Goal: Check status: Check status

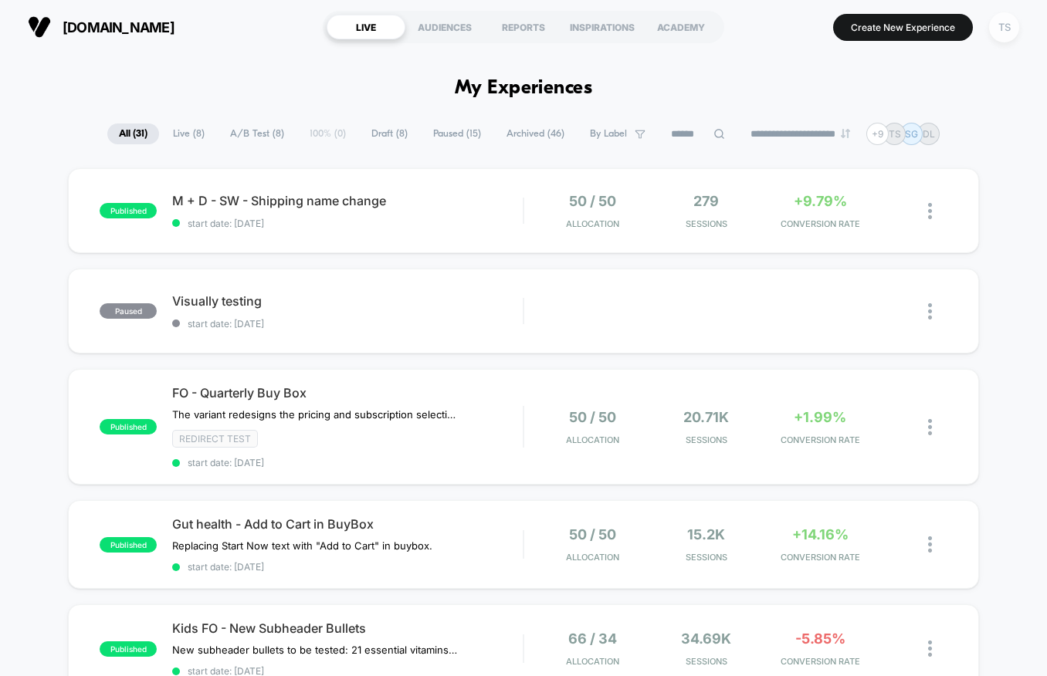
click at [997, 34] on div "TS" at bounding box center [1004, 27] width 30 height 30
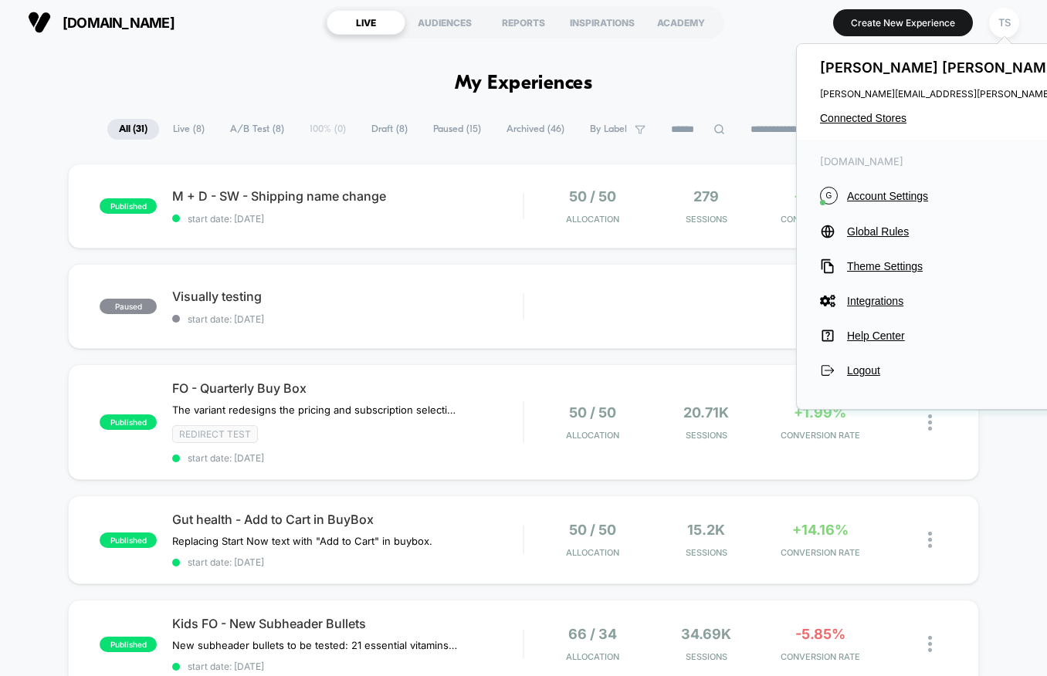
scroll to position [3, 0]
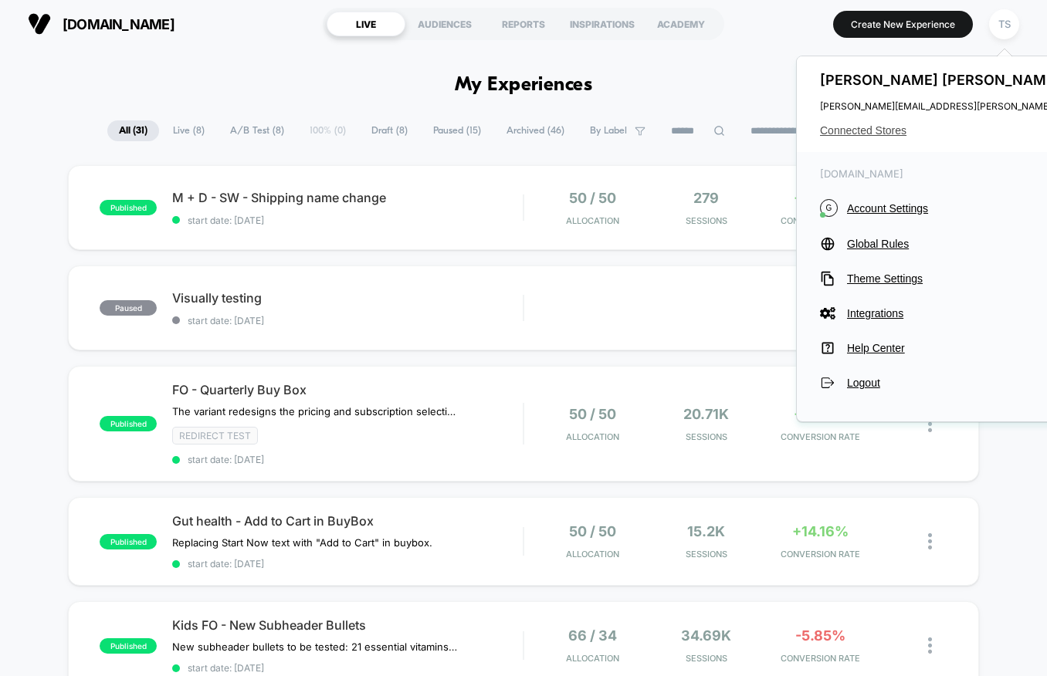
click at [848, 131] on span "Connected Stores" at bounding box center [973, 130] width 306 height 12
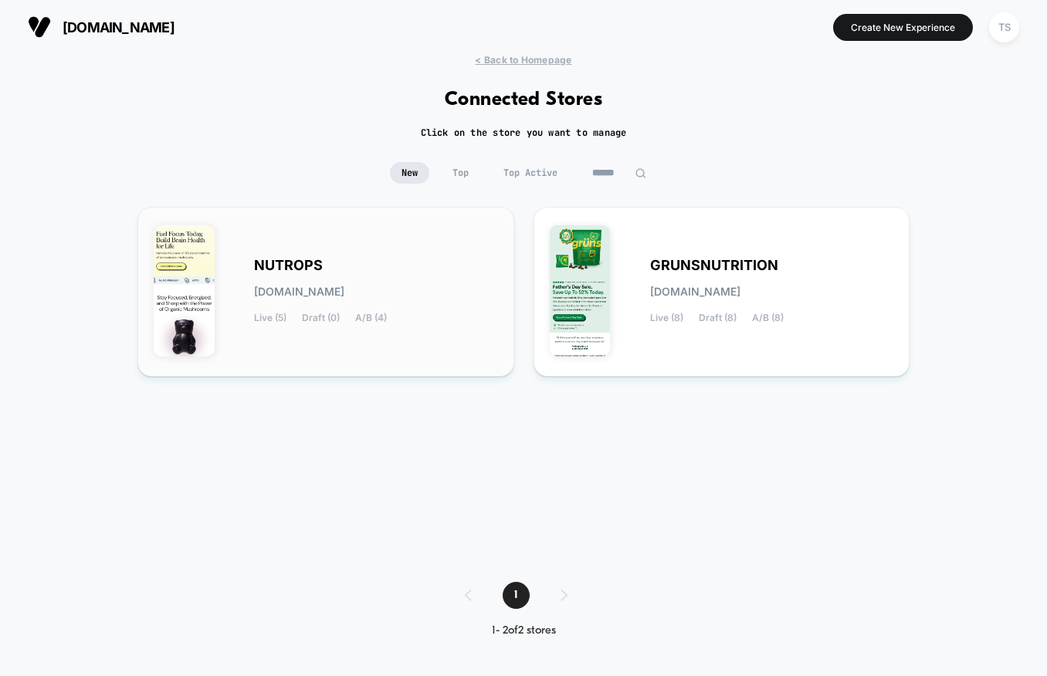
click at [401, 262] on div "NUTROPS [DOMAIN_NAME] Live (5) Draft (0) A/B (4)" at bounding box center [376, 291] width 244 height 63
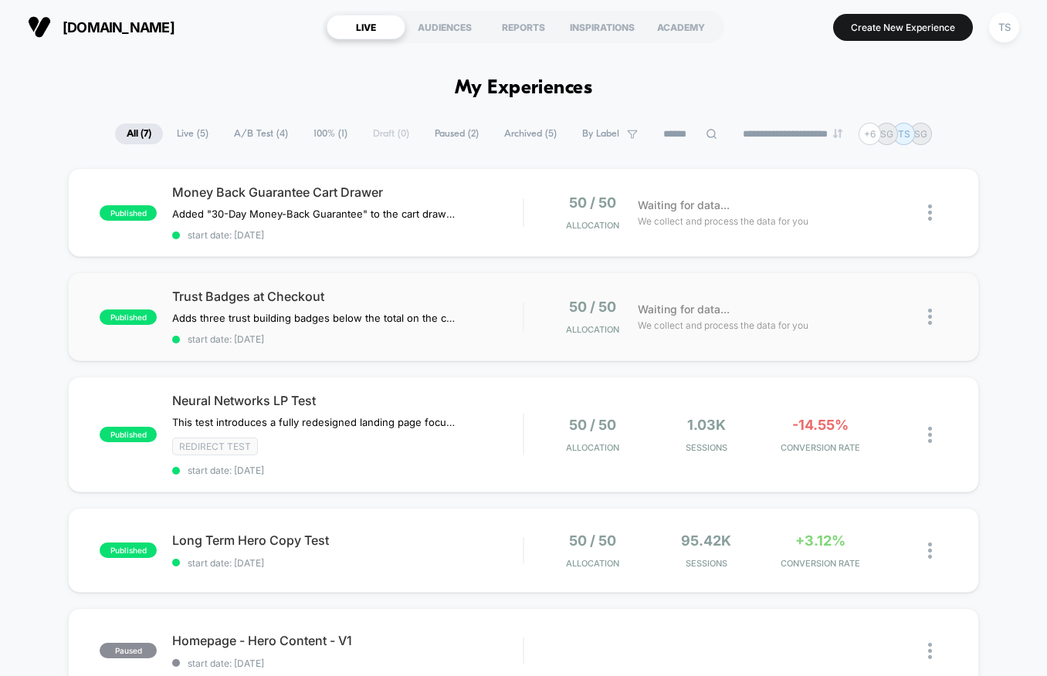
click at [395, 284] on div "published Trust Badges at Checkout Adds three trust building badges below the t…" at bounding box center [523, 317] width 911 height 89
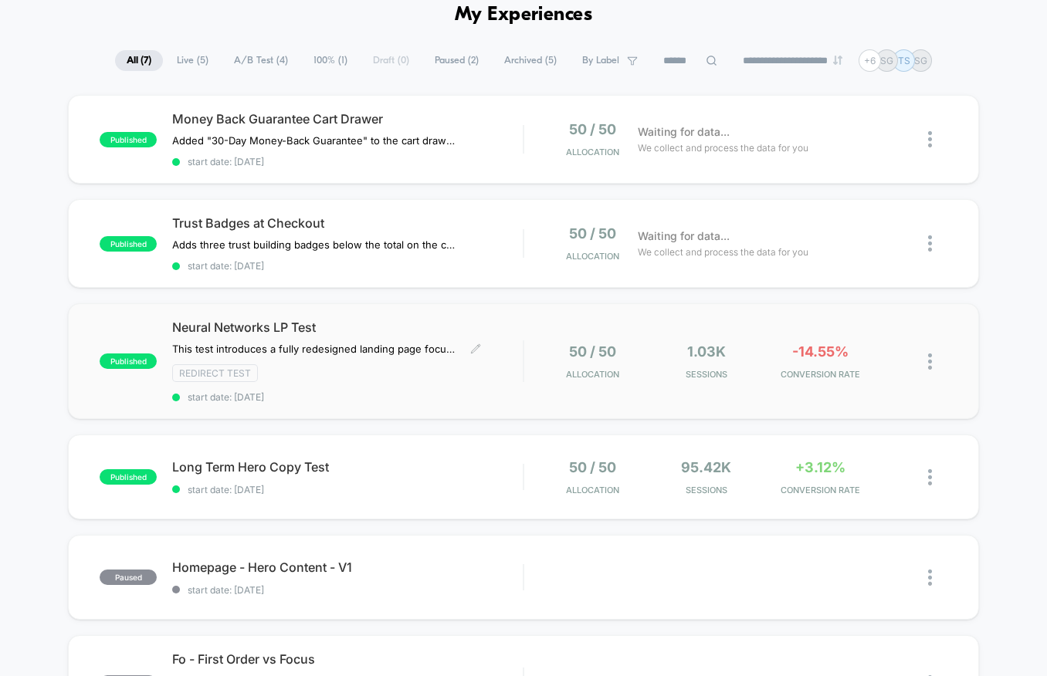
scroll to position [87, 0]
